Goal: Register for event/course

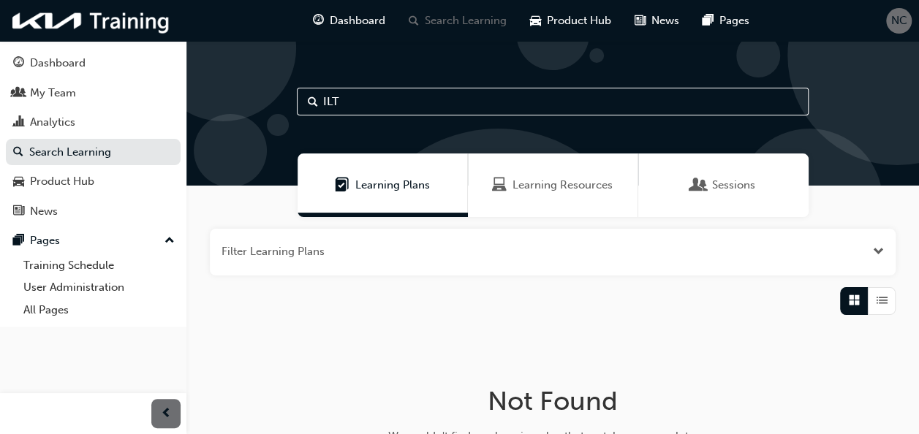
click at [542, 186] on span "Learning Resources" at bounding box center [562, 185] width 100 height 17
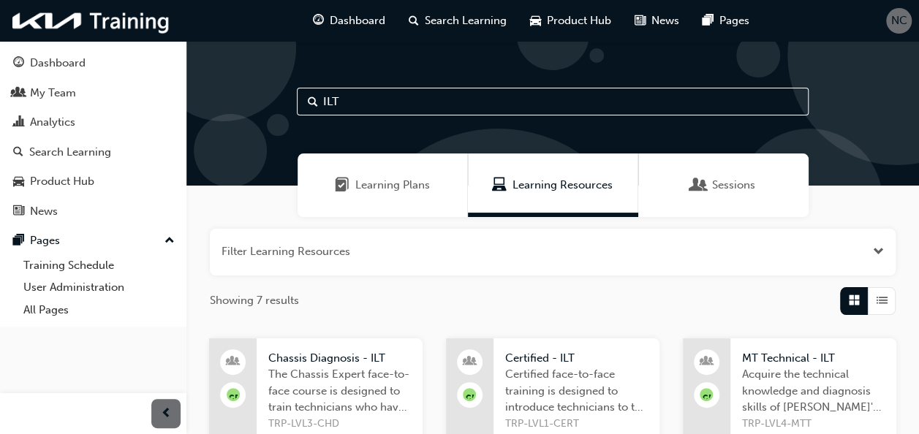
click at [772, 300] on span "List" at bounding box center [881, 300] width 11 height 17
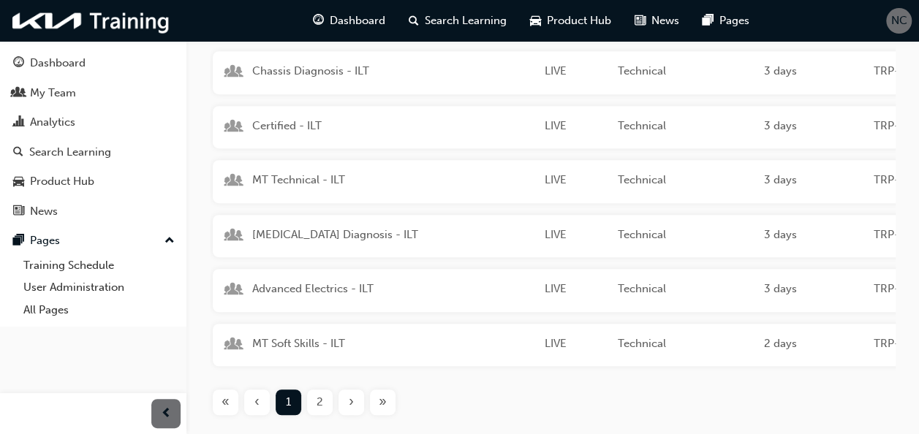
scroll to position [292, 0]
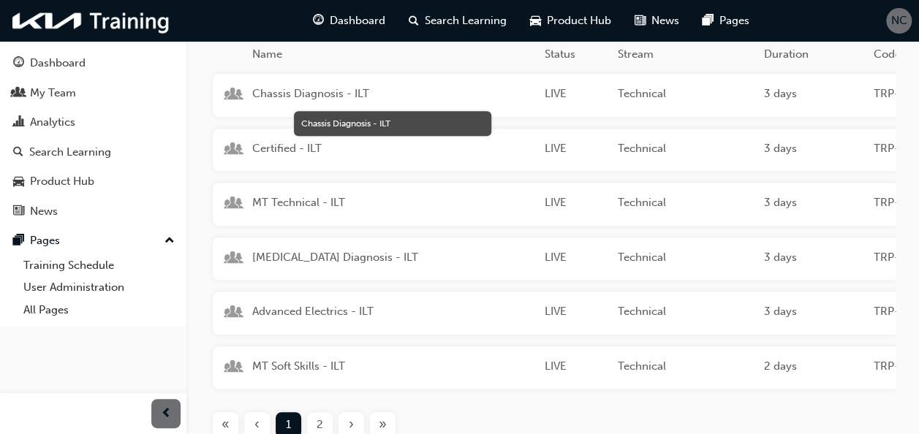
click at [335, 88] on span "Chassis Diagnosis - ILT" at bounding box center [392, 94] width 281 height 17
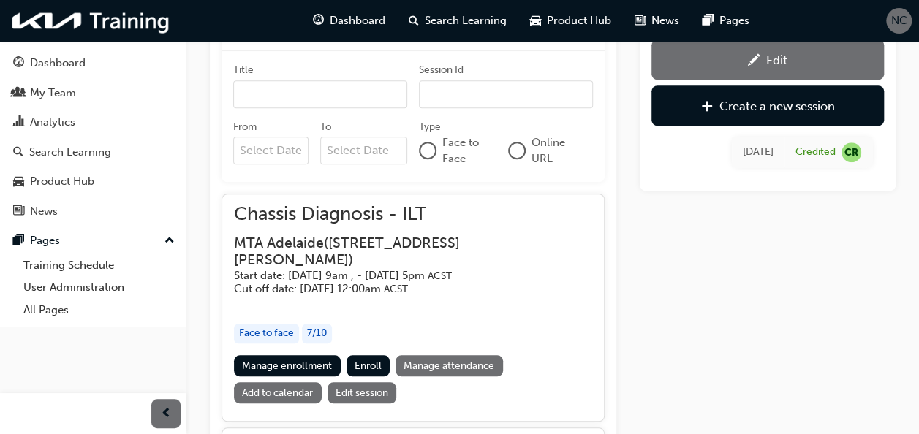
scroll to position [629, 0]
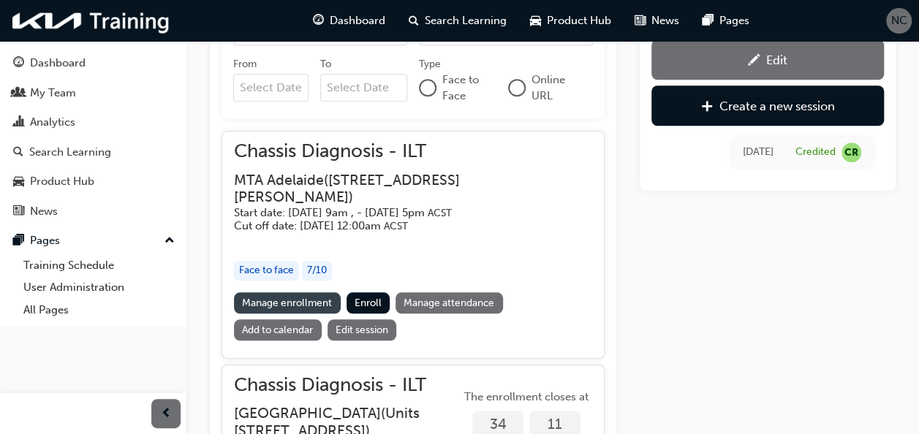
click at [321, 300] on link "Manage enrollment" at bounding box center [287, 302] width 107 height 21
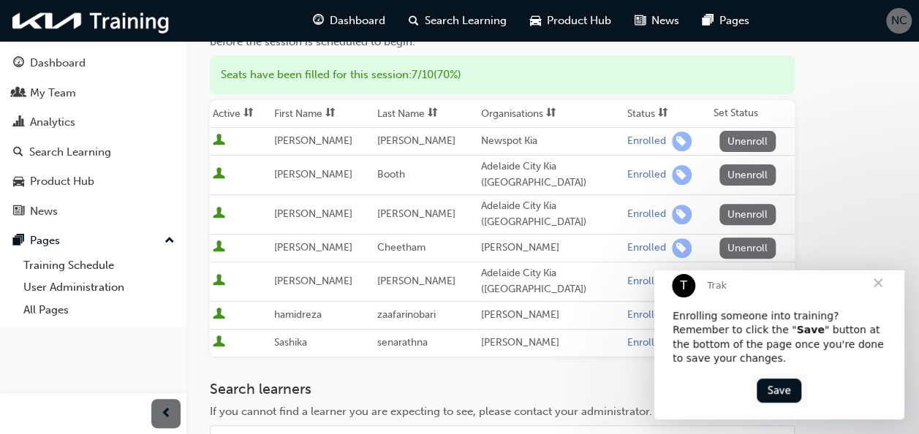
click at [772, 296] on span "Close" at bounding box center [877, 283] width 53 height 53
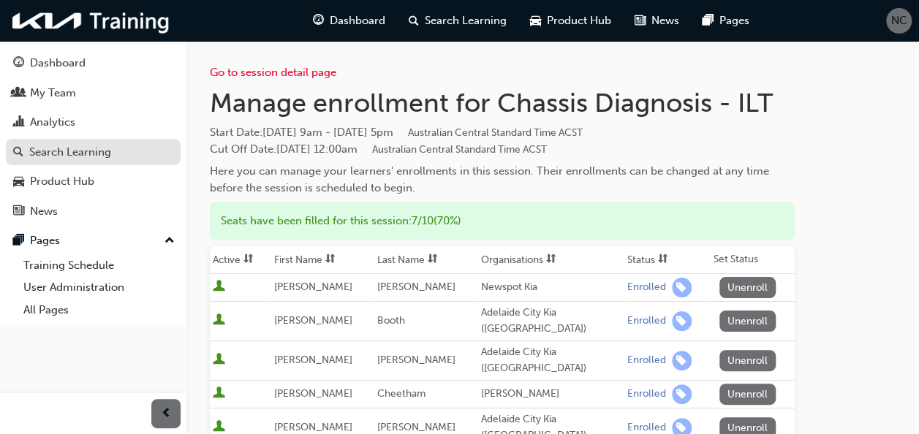
click at [84, 151] on div "Search Learning" at bounding box center [70, 152] width 82 height 17
